Goal: Task Accomplishment & Management: Complete application form

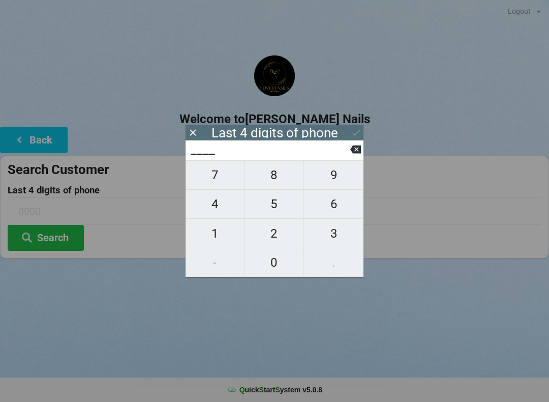
click at [221, 210] on span "4" at bounding box center [215, 203] width 59 height 21
type input "4___"
click at [219, 207] on span "4" at bounding box center [215, 203] width 59 height 21
type input "44__"
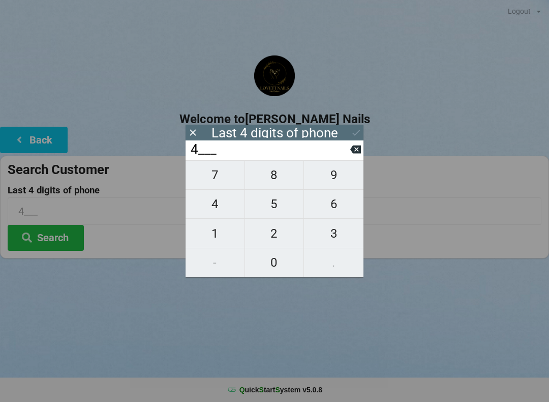
type input "44__"
click at [280, 237] on span "2" at bounding box center [274, 233] width 59 height 21
type input "442_"
click at [228, 240] on span "1" at bounding box center [215, 233] width 59 height 21
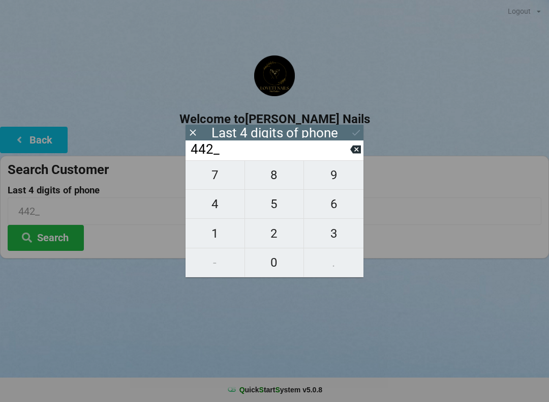
type input "4421"
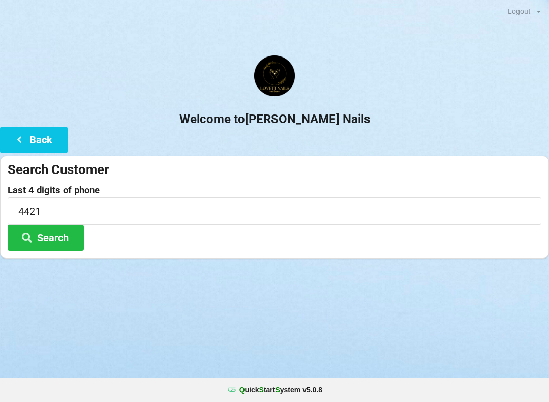
click at [60, 239] on button "Search" at bounding box center [46, 238] width 76 height 26
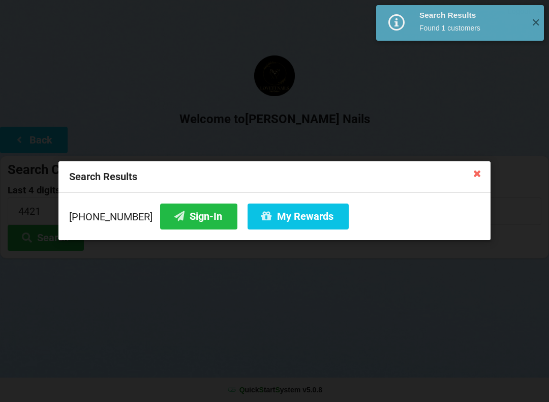
click at [188, 216] on button "Sign-In" at bounding box center [198, 216] width 77 height 26
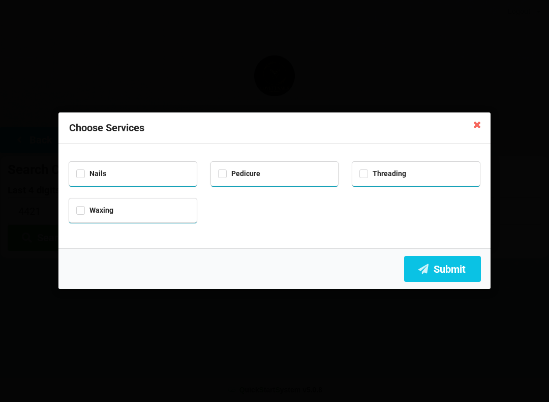
click at [137, 173] on div "Nails" at bounding box center [132, 173] width 113 height 12
checkbox input "true"
click at [263, 169] on div "Pedicure" at bounding box center [274, 173] width 113 height 12
checkbox input "true"
click at [127, 177] on div "Nails" at bounding box center [132, 173] width 113 height 12
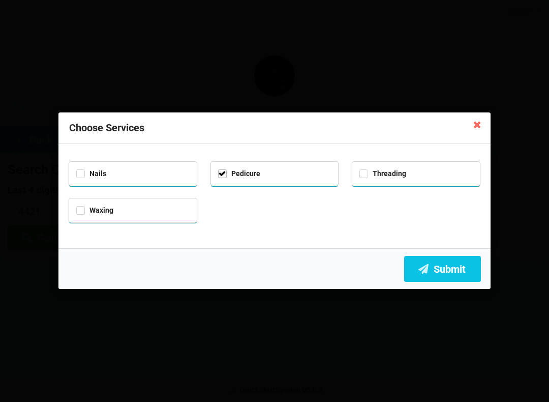
checkbox input "false"
click at [450, 269] on button "Submit" at bounding box center [442, 269] width 77 height 26
